Goal: Obtain resource: Obtain resource

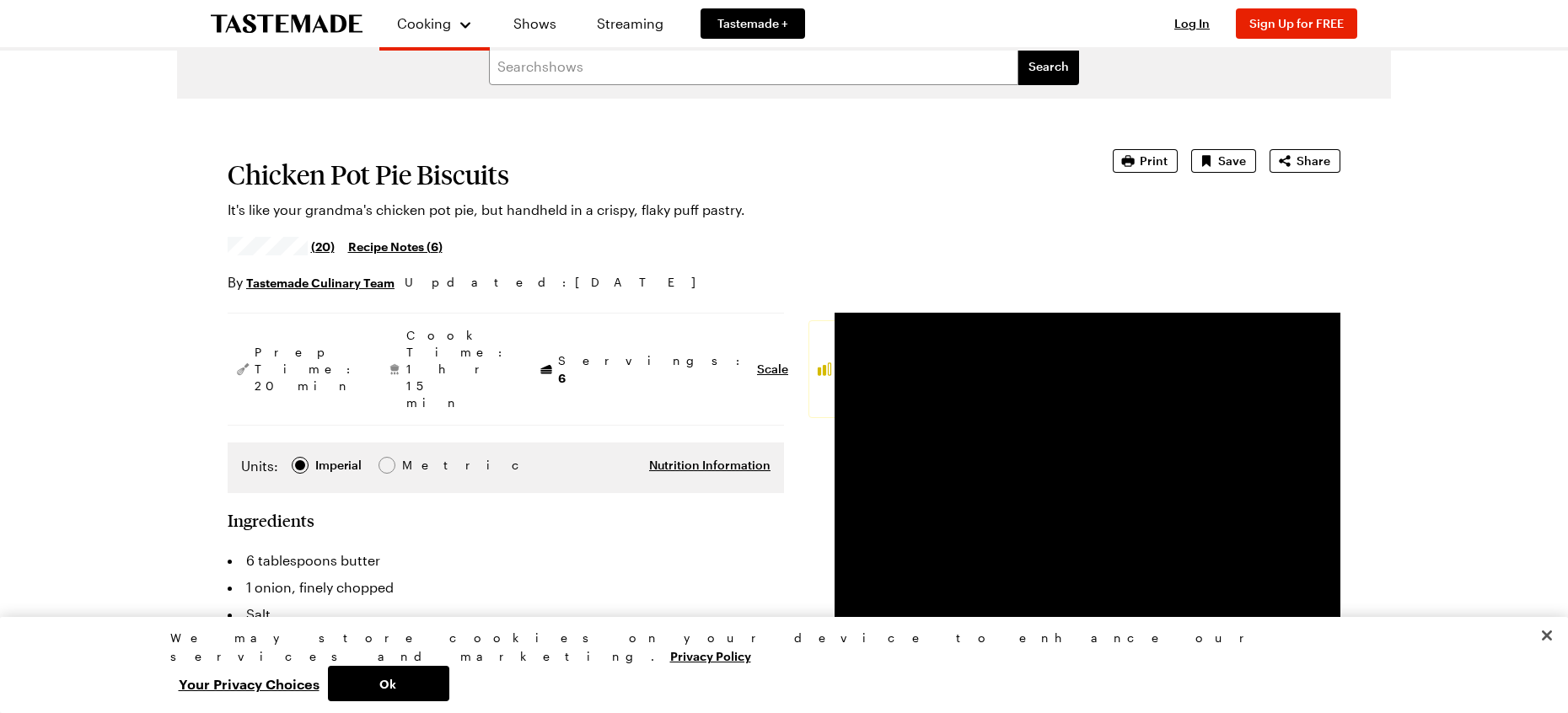
scroll to position [13, 0]
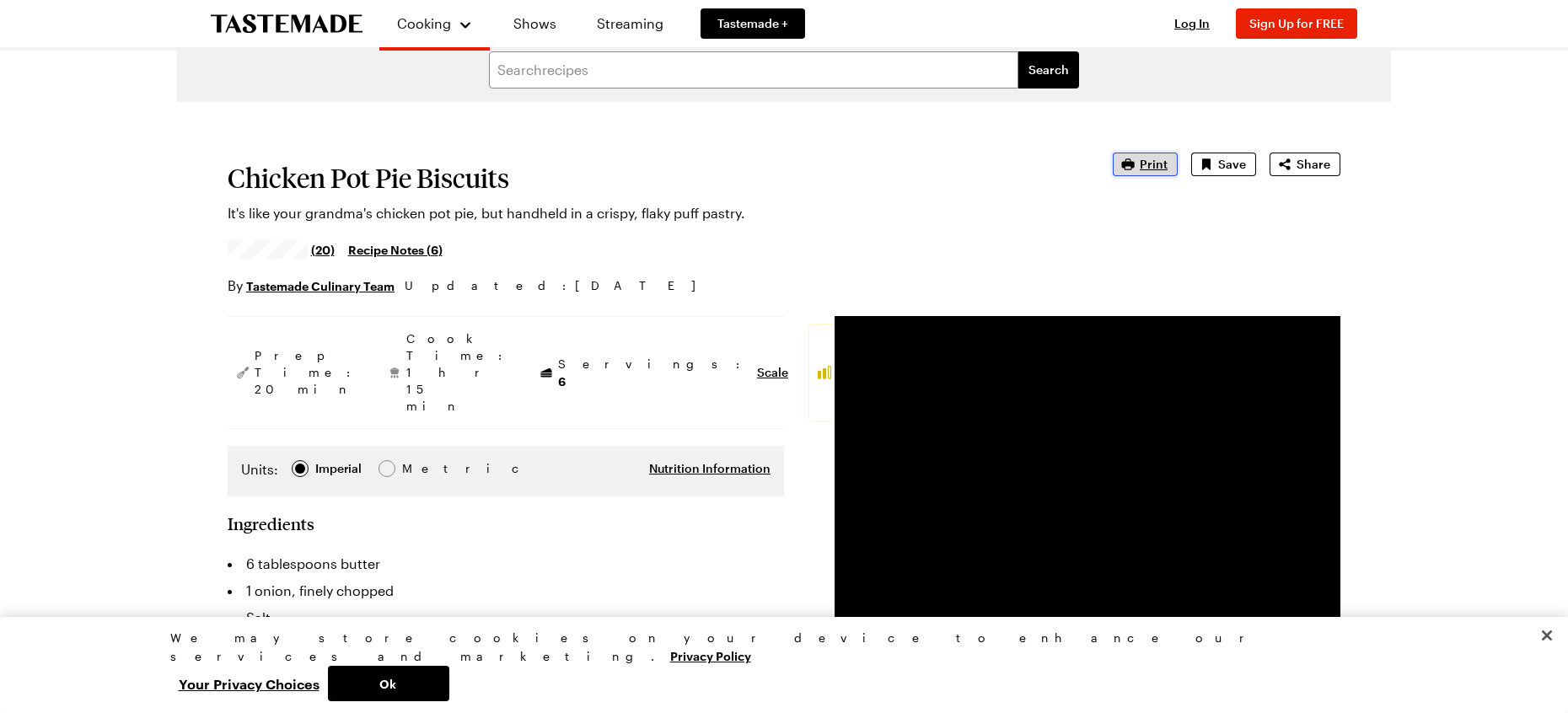
click at [1159, 169] on span "Print" at bounding box center [1153, 164] width 28 height 17
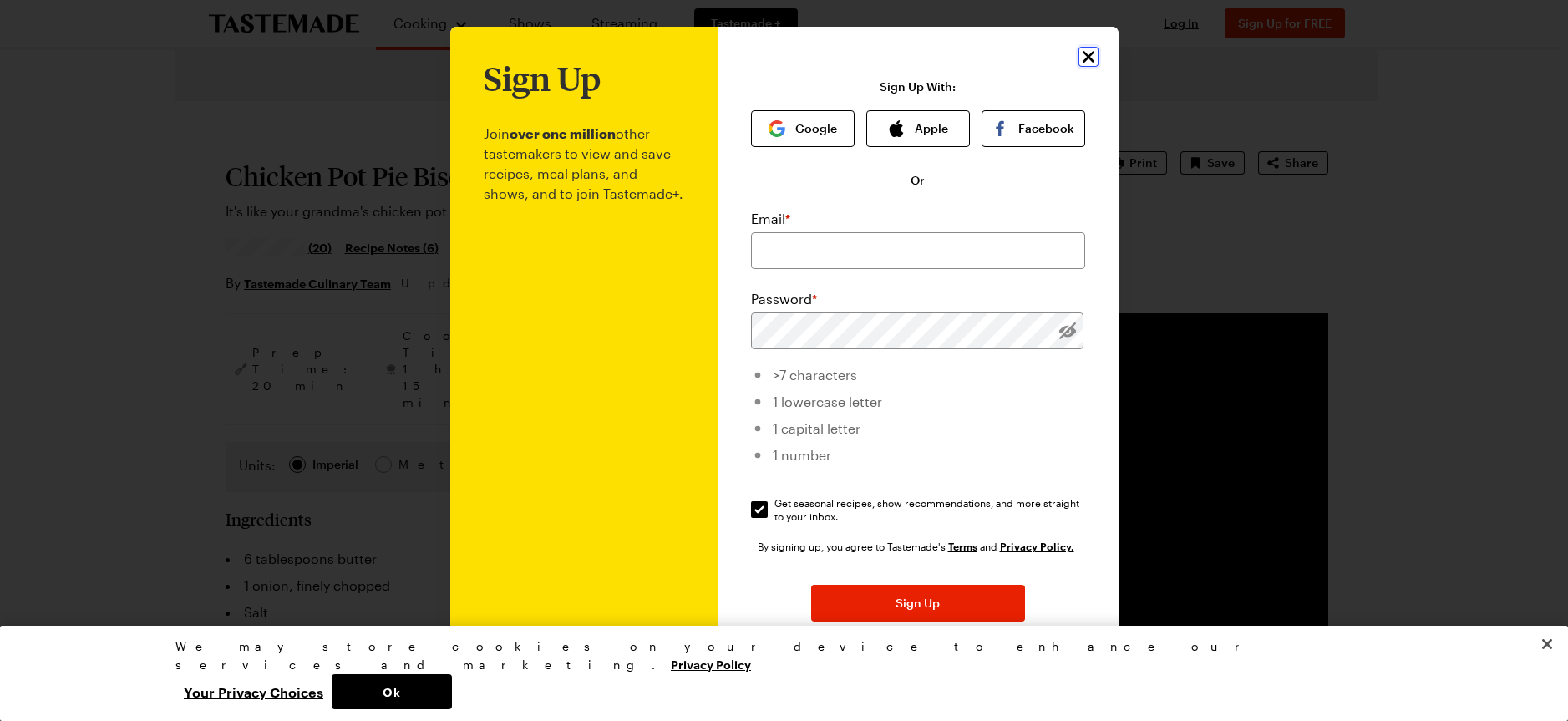
click at [1079, 55] on icon "Close" at bounding box center [1089, 57] width 20 height 20
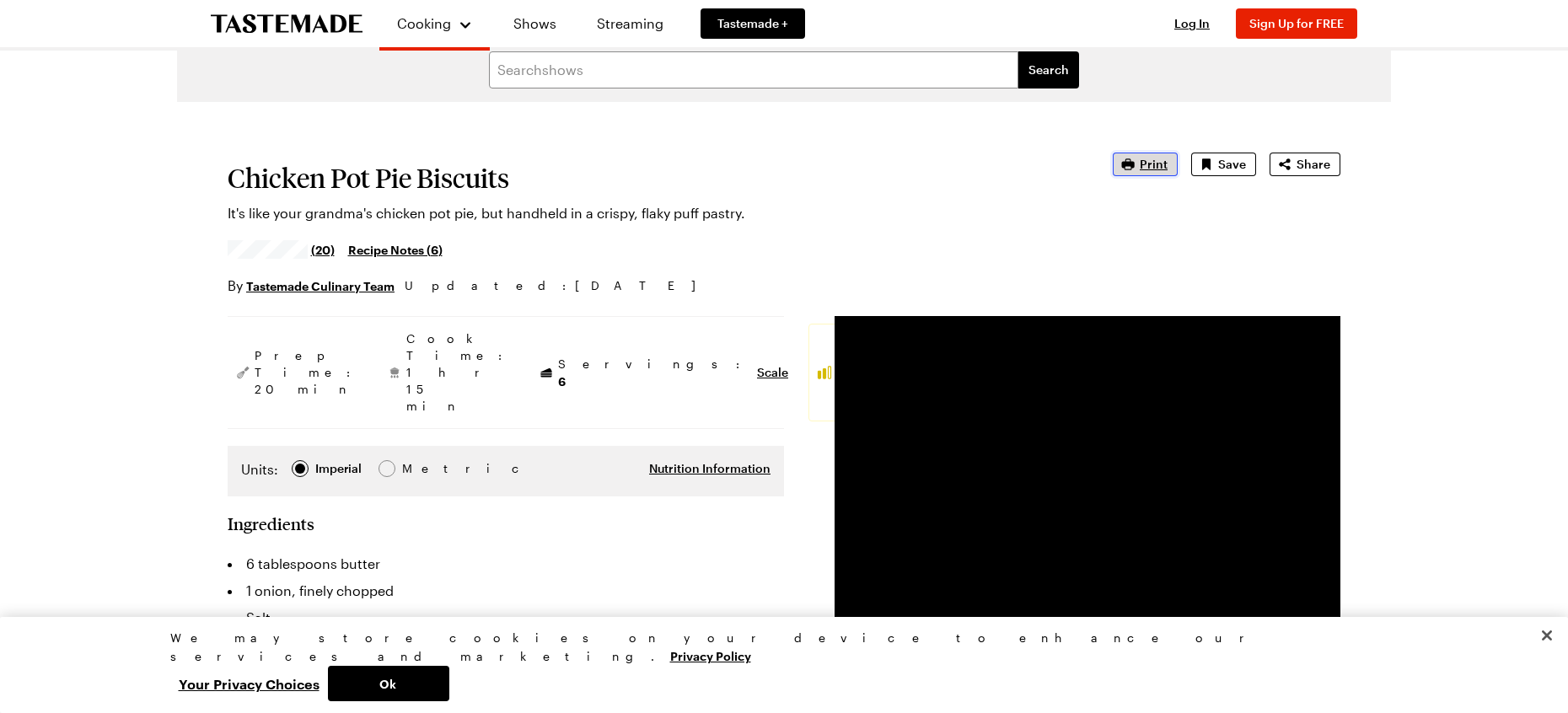
click at [1151, 166] on span "Print" at bounding box center [1153, 164] width 28 height 17
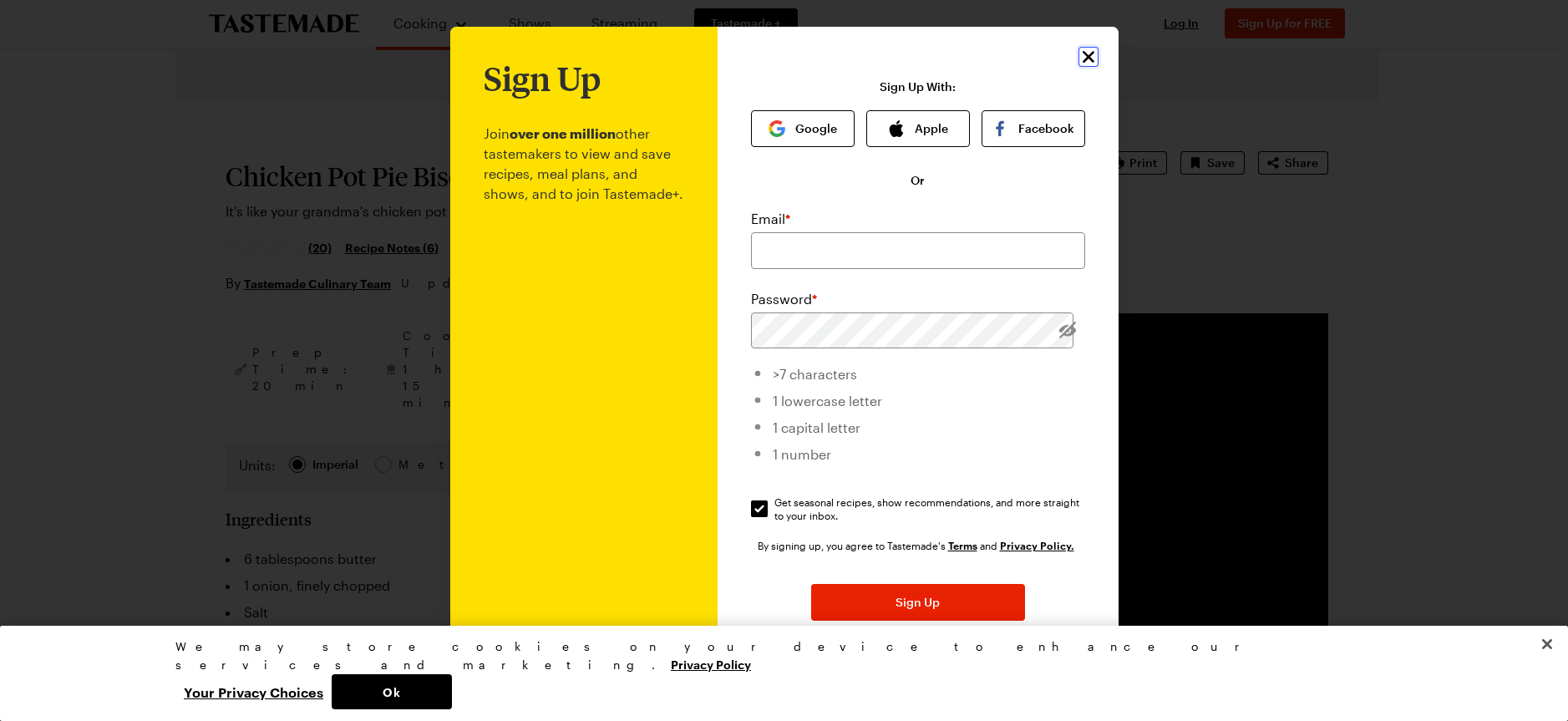
click at [1082, 60] on icon "Close" at bounding box center [1089, 57] width 20 height 20
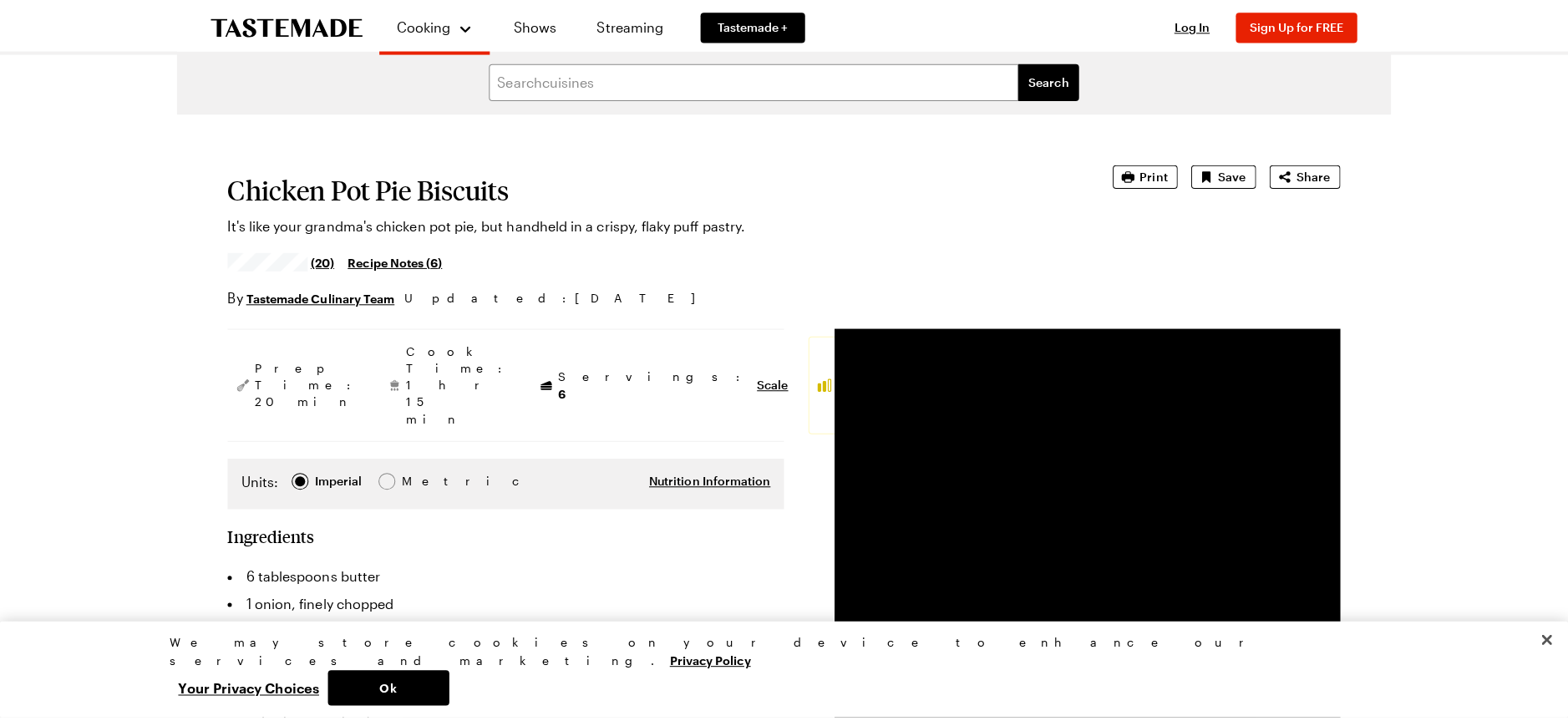
scroll to position [0, 0]
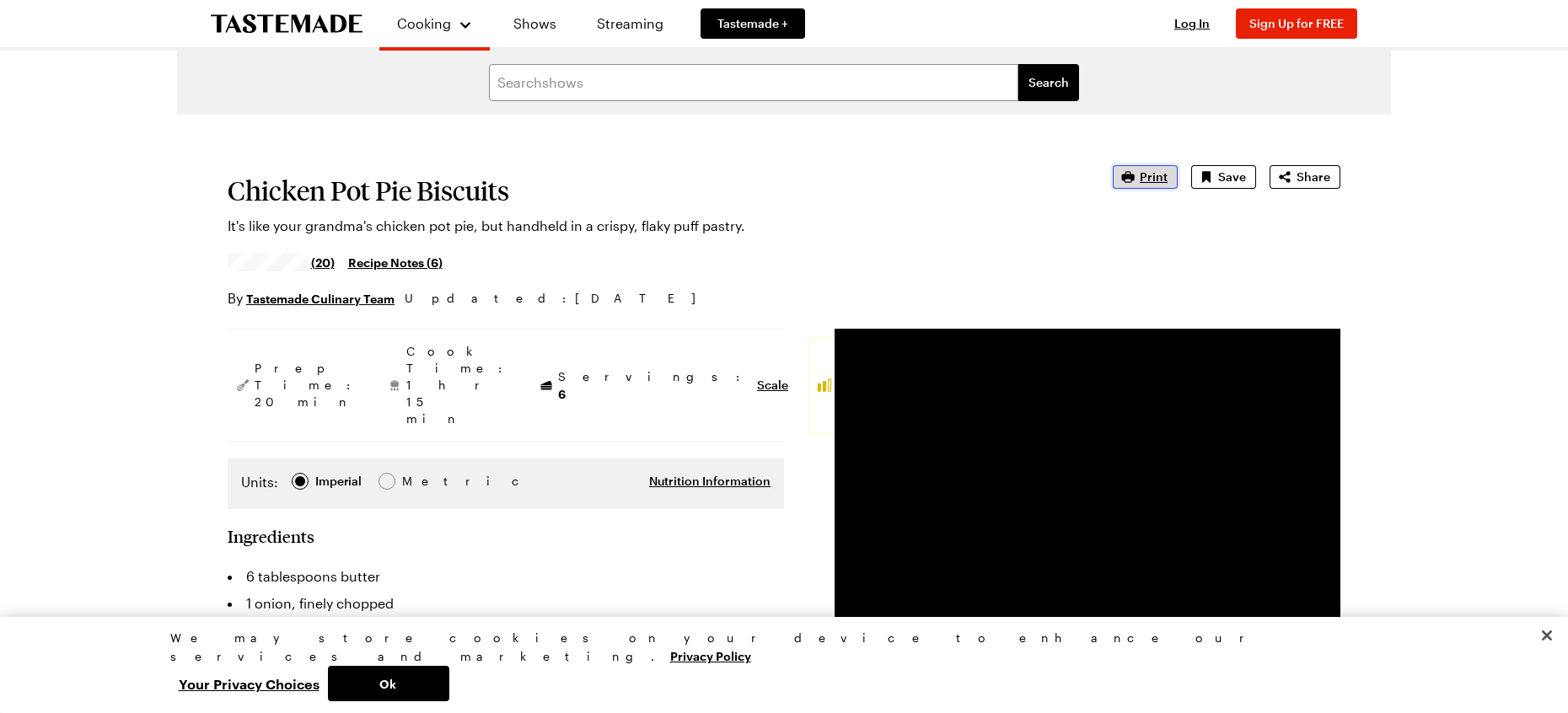
click at [1128, 174] on icon "button" at bounding box center [1128, 176] width 13 height 11
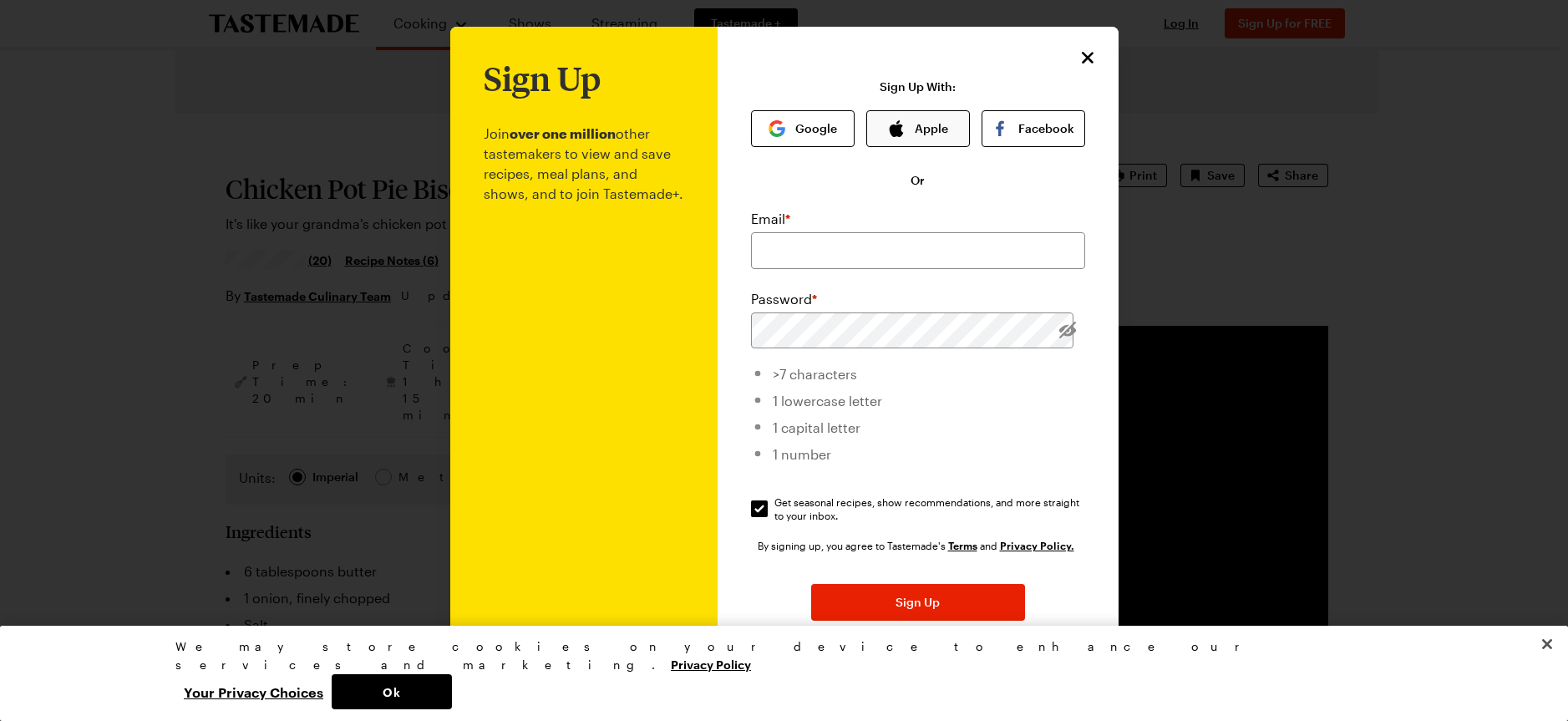
click at [894, 117] on button "Apple" at bounding box center [919, 129] width 104 height 37
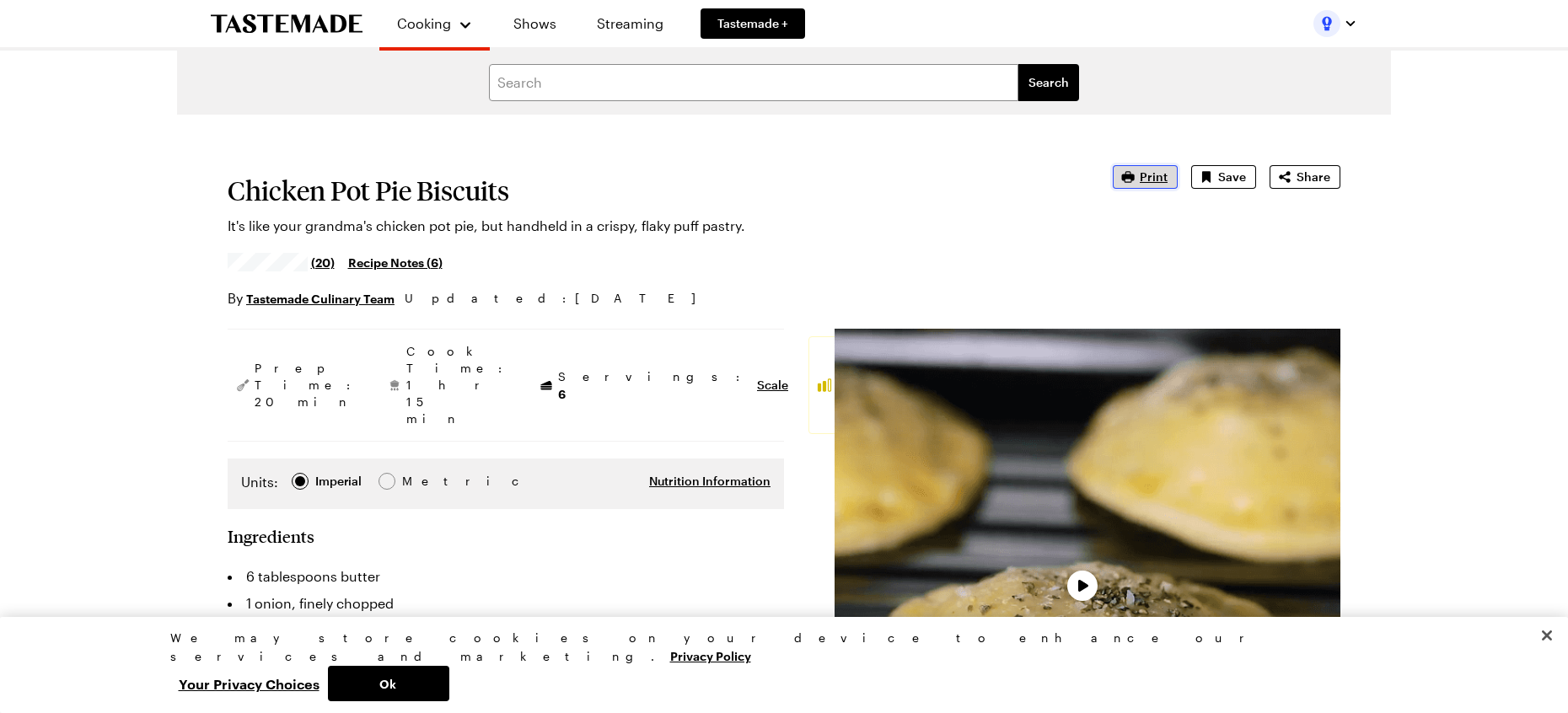
click at [1146, 173] on span "Print" at bounding box center [1153, 177] width 28 height 17
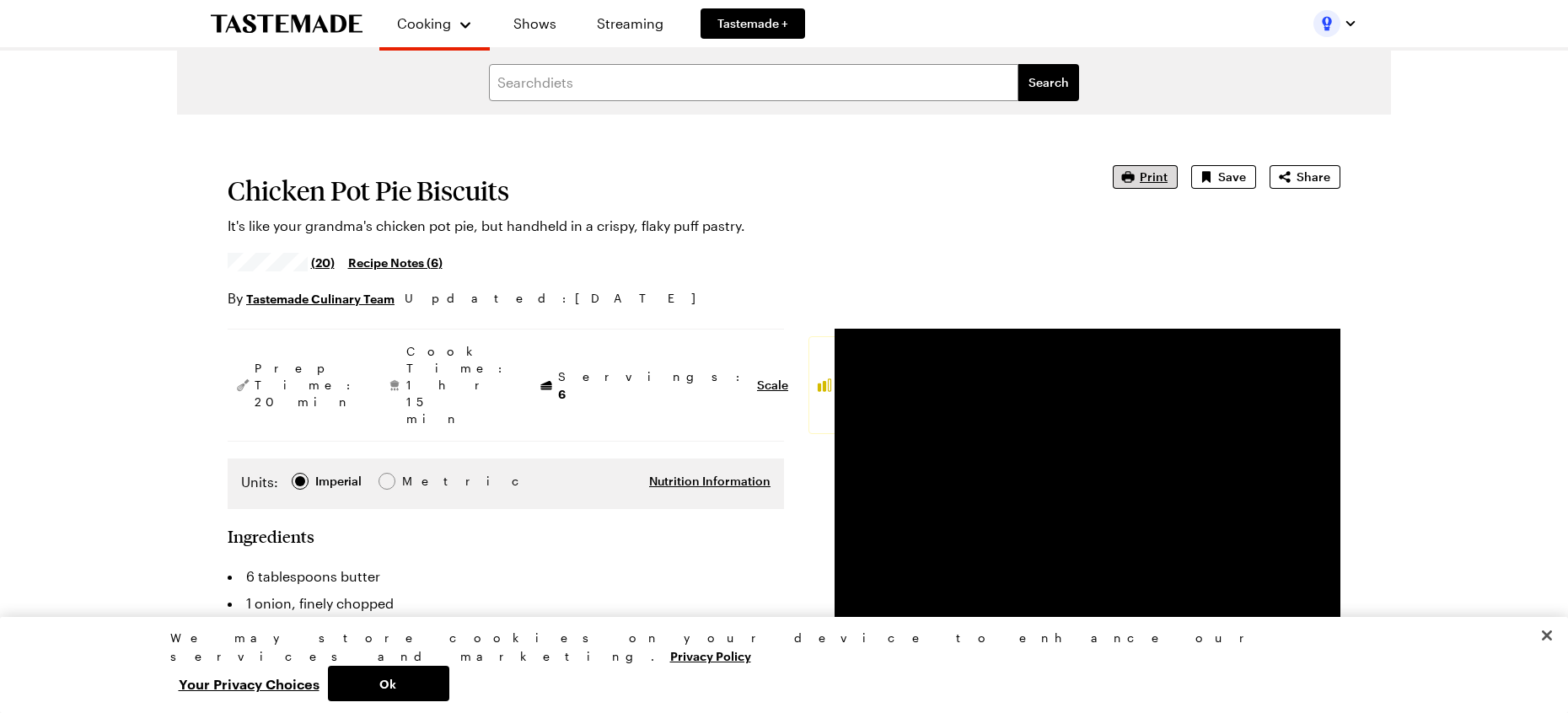
type textarea "x"
